Goal: Transaction & Acquisition: Subscribe to service/newsletter

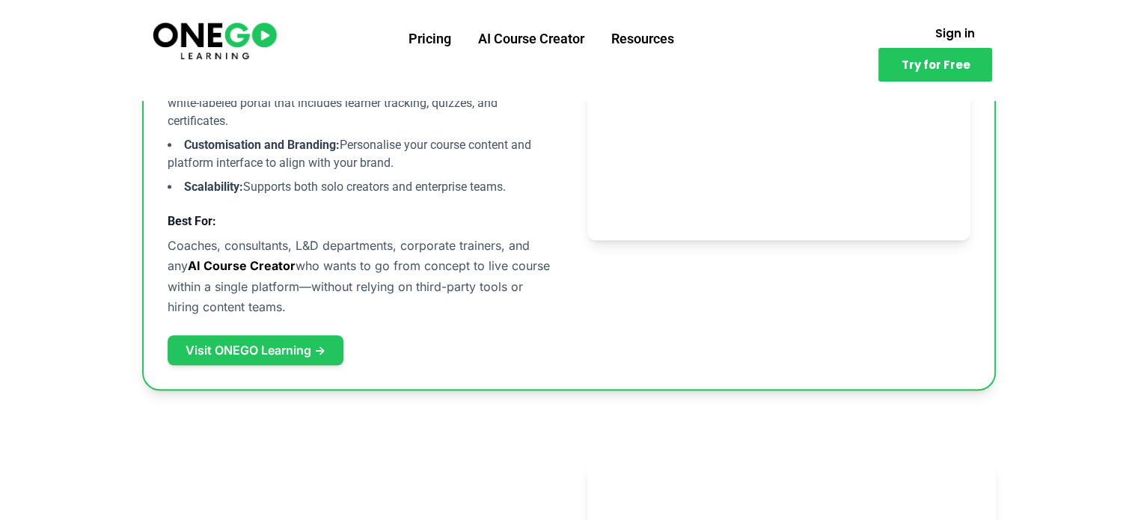
scroll to position [1137, 0]
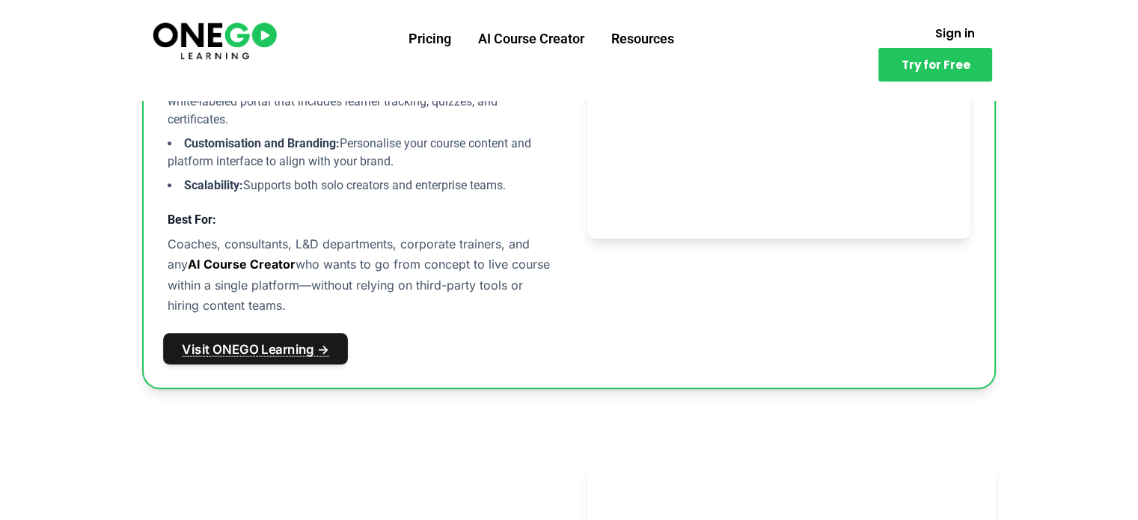
click at [295, 344] on link "Visit ONEGO Learning →" at bounding box center [255, 348] width 185 height 31
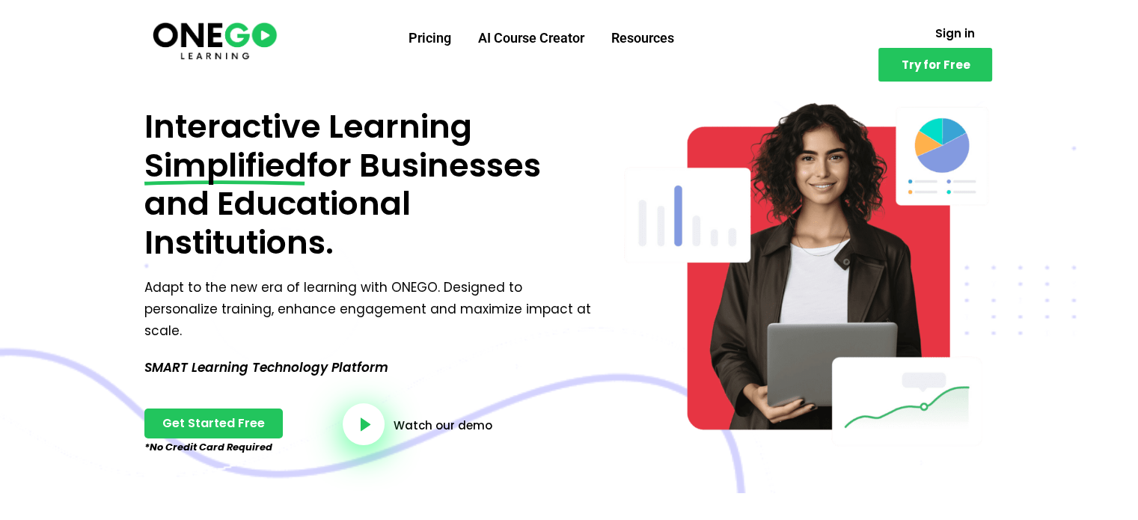
scroll to position [60, 0]
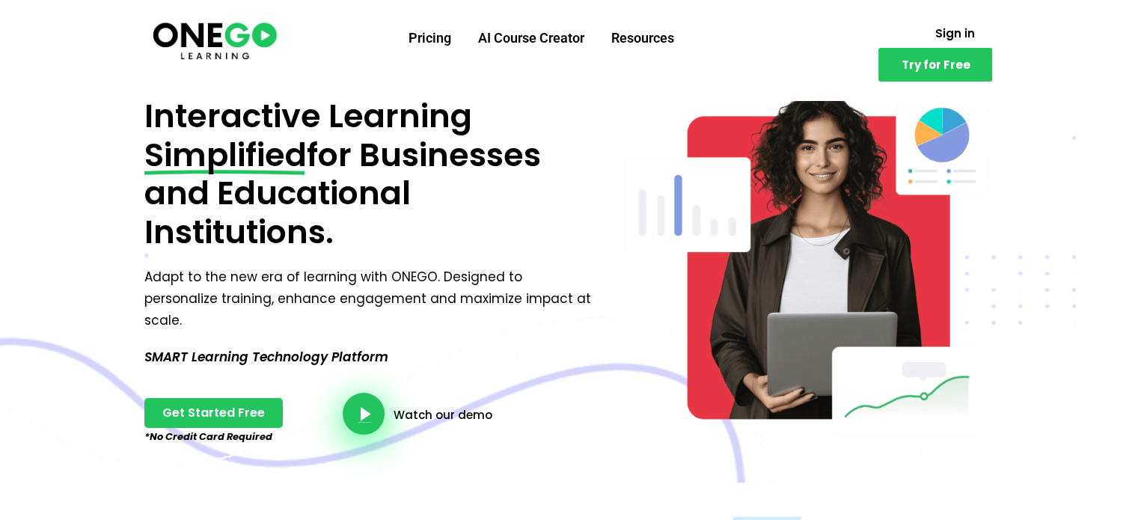
click at [357, 395] on link "video-button" at bounding box center [364, 414] width 42 height 42
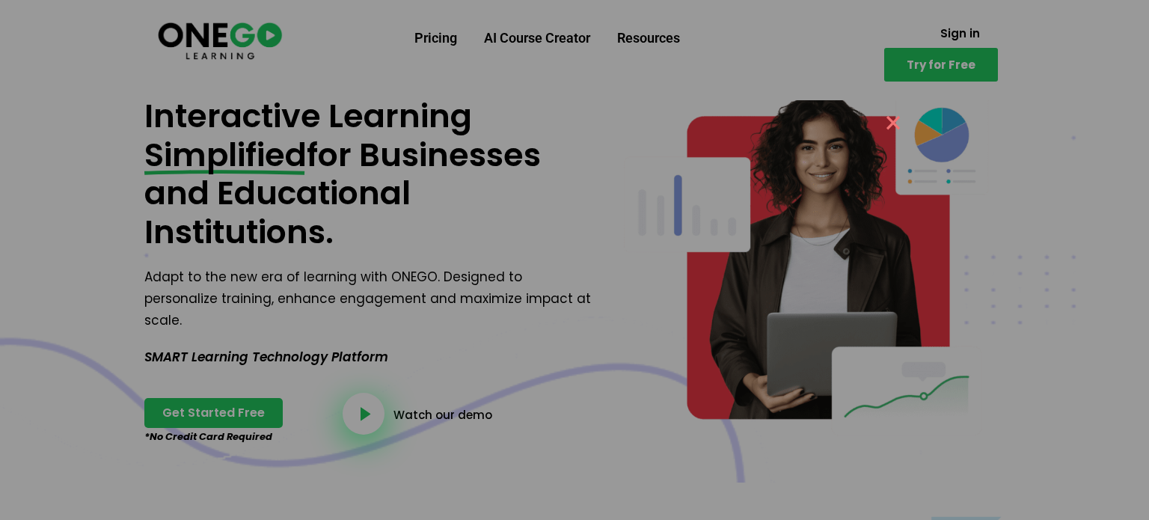
click at [888, 129] on button "×" at bounding box center [893, 121] width 36 height 33
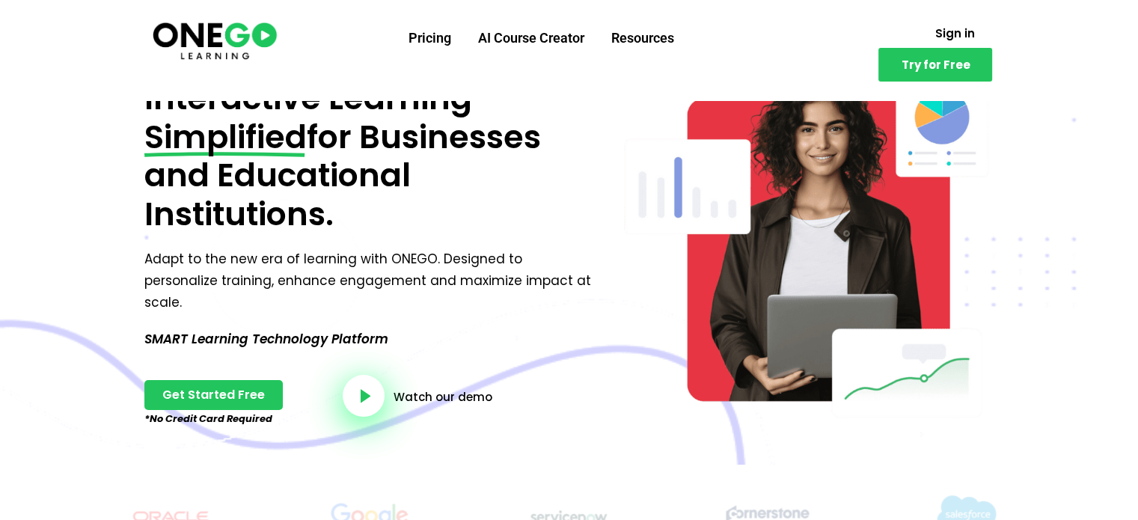
scroll to position [0, 0]
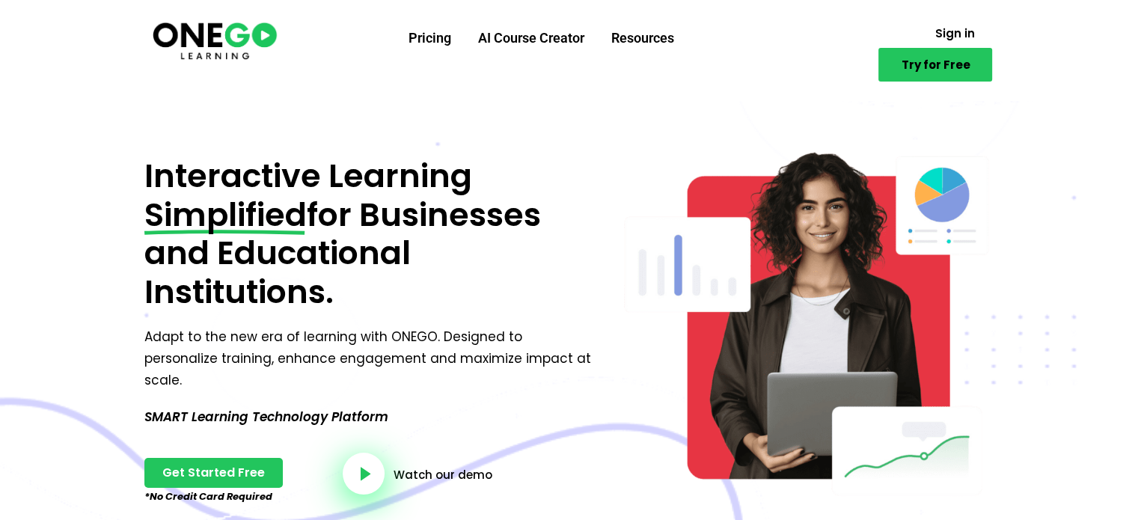
click at [946, 59] on span "Try for Free" at bounding box center [935, 64] width 69 height 11
click at [934, 38] on span "Sign in" at bounding box center [954, 33] width 40 height 11
click at [439, 32] on link "Pricing" at bounding box center [430, 38] width 70 height 39
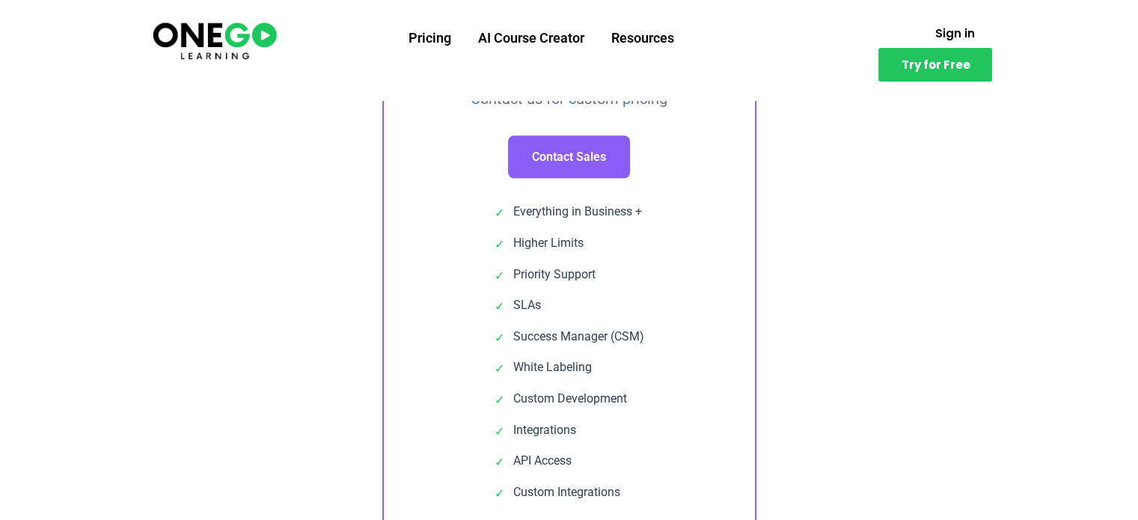
scroll to position [1287, 0]
